Goal: Navigation & Orientation: Find specific page/section

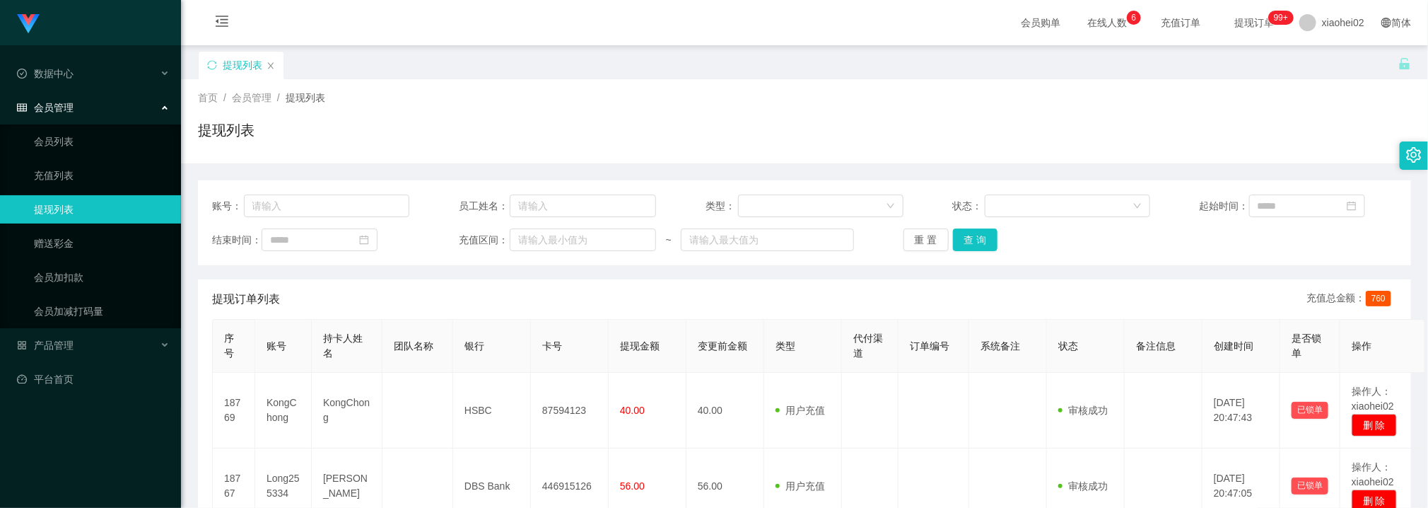
click at [552, 308] on div "提现订单列表 充值总金额： 760" at bounding box center [804, 299] width 1185 height 40
